Goal: Transaction & Acquisition: Subscribe to service/newsletter

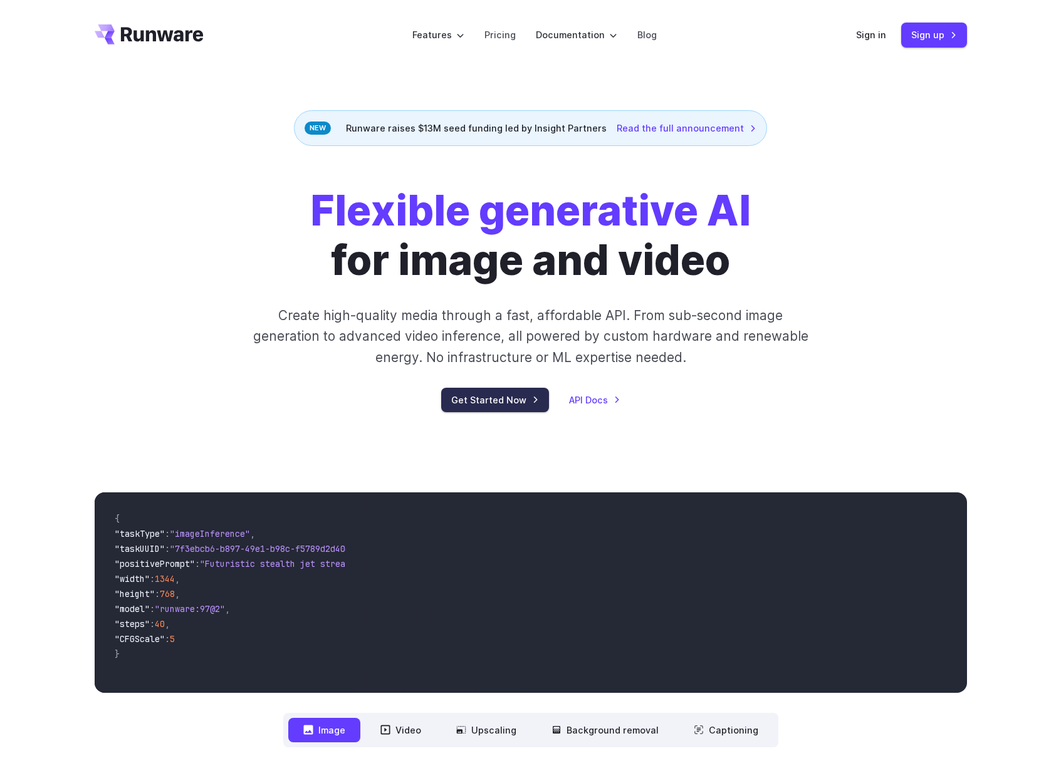
click at [493, 404] on link "Get Started Now" at bounding box center [495, 400] width 108 height 24
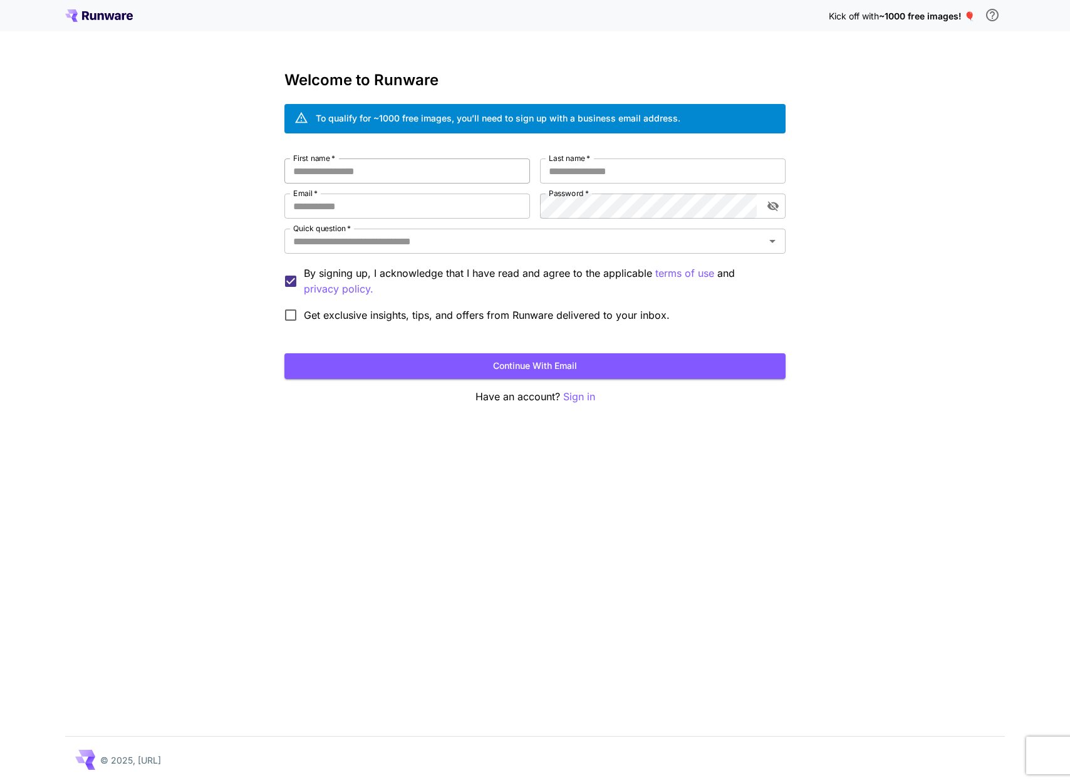
click at [387, 171] on input "First name   *" at bounding box center [407, 171] width 246 height 25
click at [94, 17] on icon at bounding box center [93, 16] width 6 height 7
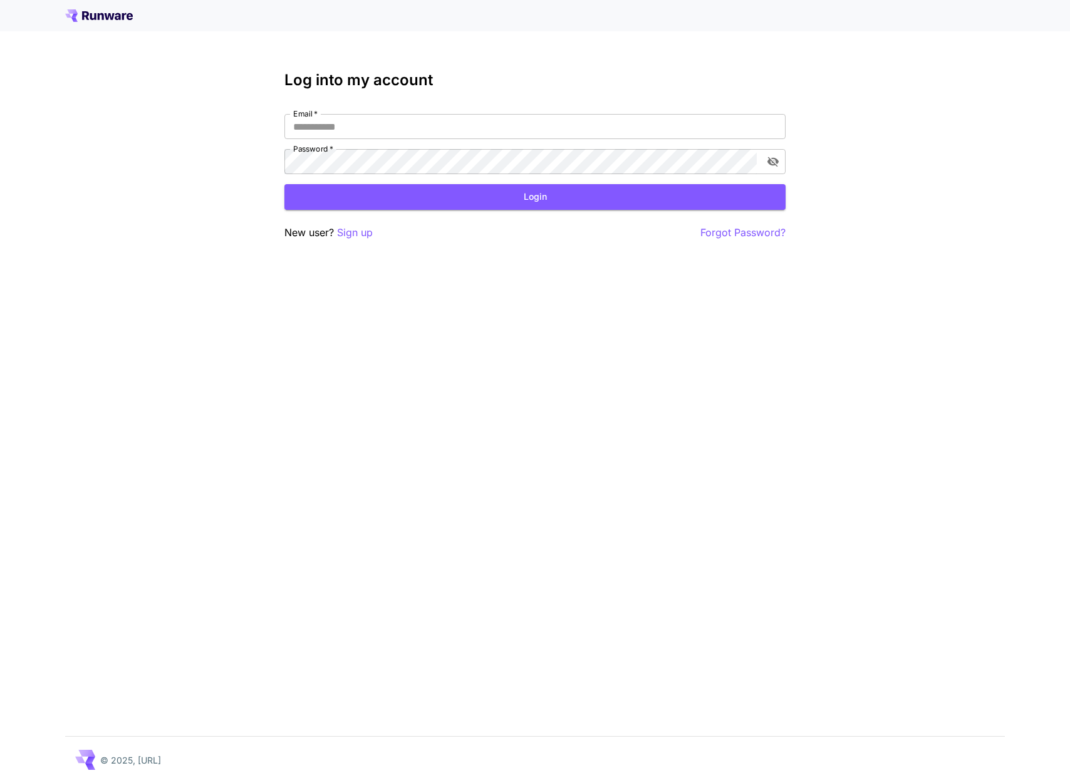
click at [97, 24] on div at bounding box center [535, 15] width 1070 height 31
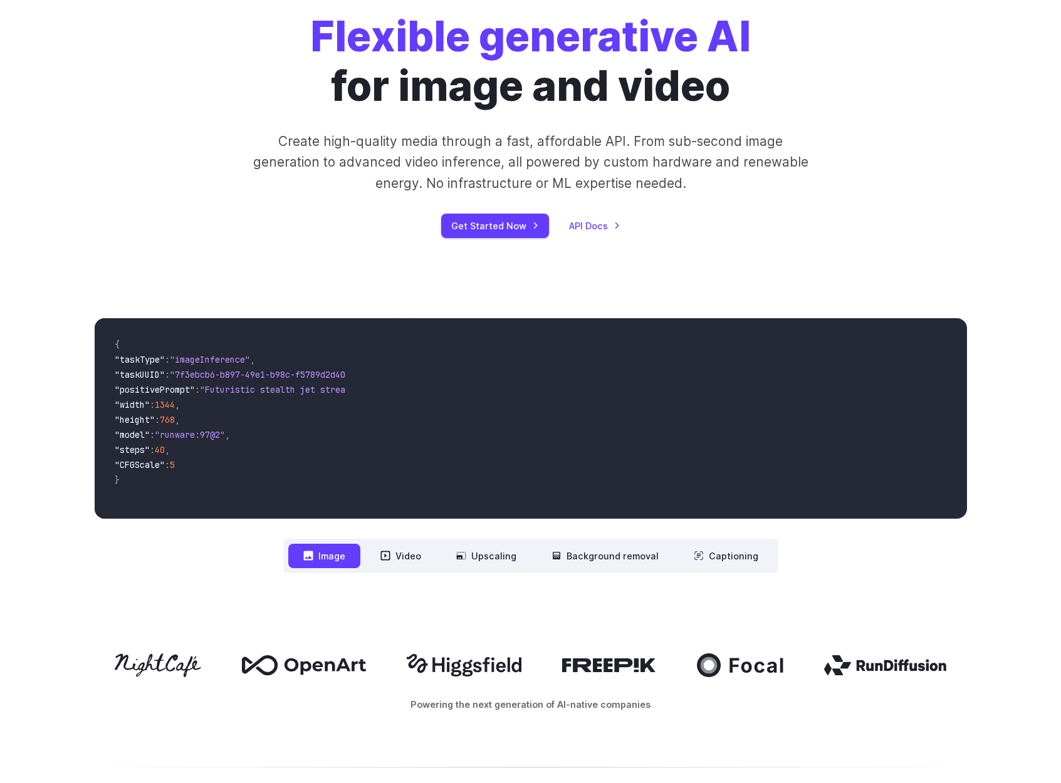
scroll to position [192, 0]
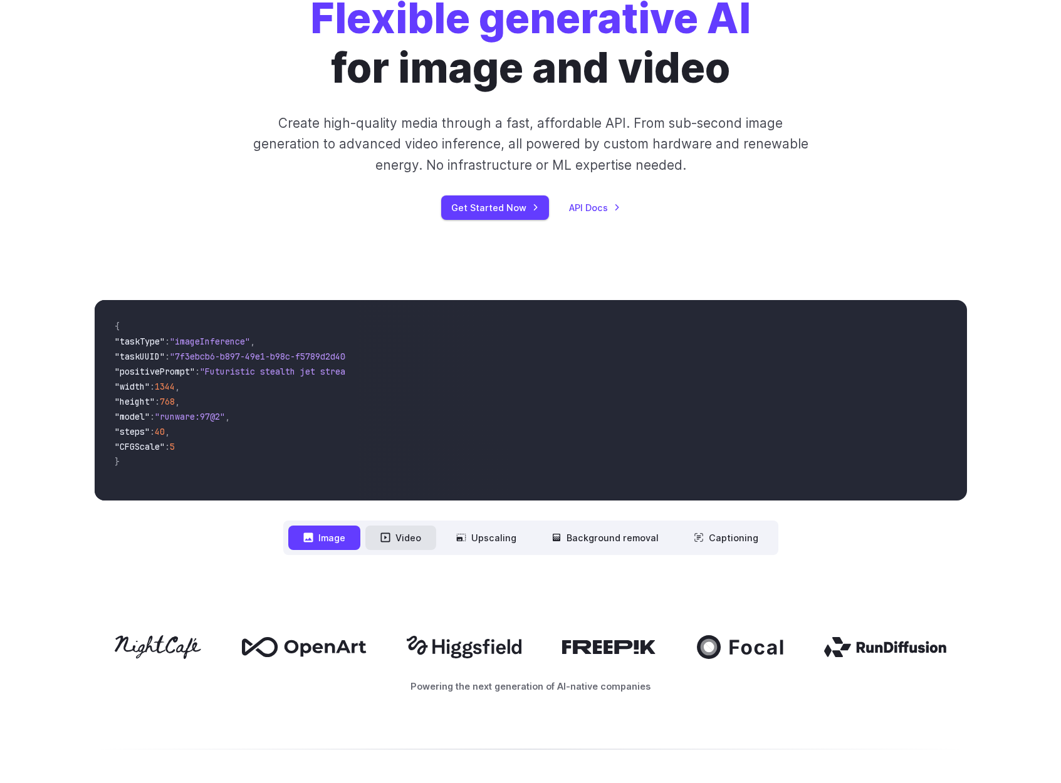
click at [408, 543] on button "Video" at bounding box center [400, 538] width 71 height 24
click at [347, 545] on button "Image" at bounding box center [324, 538] width 72 height 24
click at [520, 216] on link "Get Started Now" at bounding box center [495, 208] width 108 height 24
